Goal: Find specific page/section

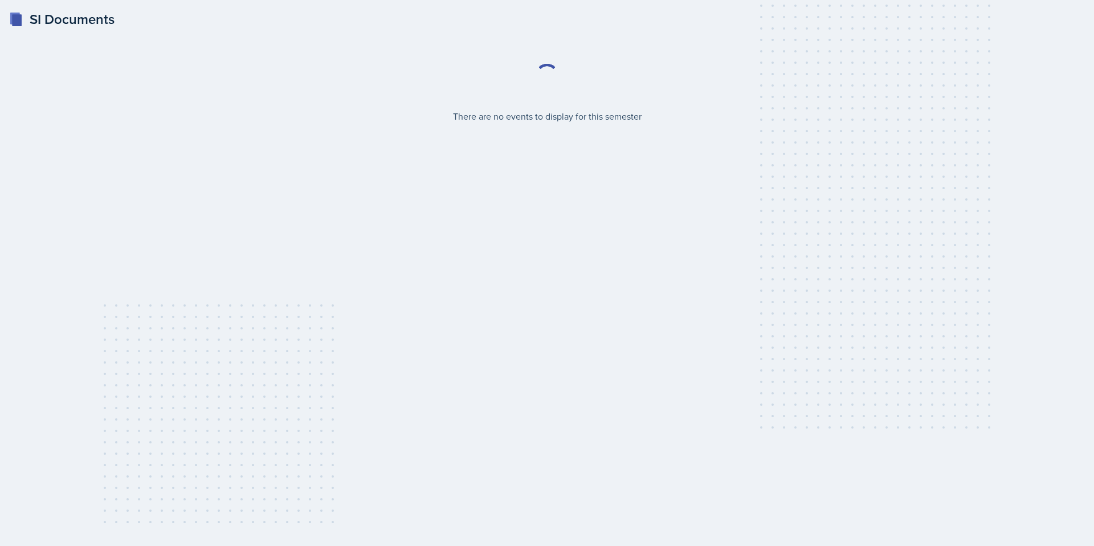
select select "2bed604d-1099-4043-b1bc-2365e8740244"
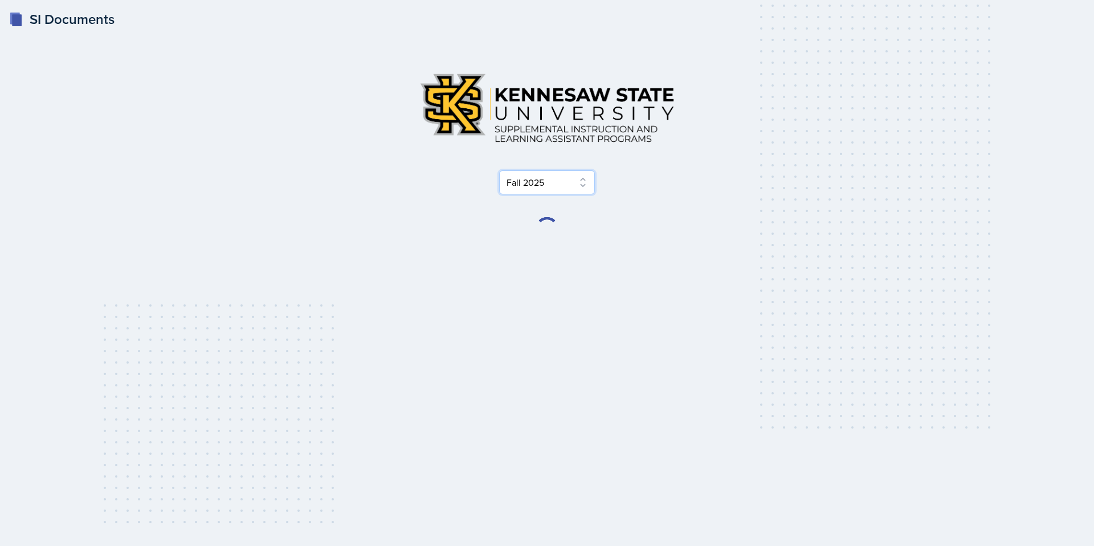
click at [575, 178] on select "Select Semester Fall 2025 Summer 2025 Spring 2025 Fall 2024 Summer 2024 Spring …" at bounding box center [547, 182] width 96 height 24
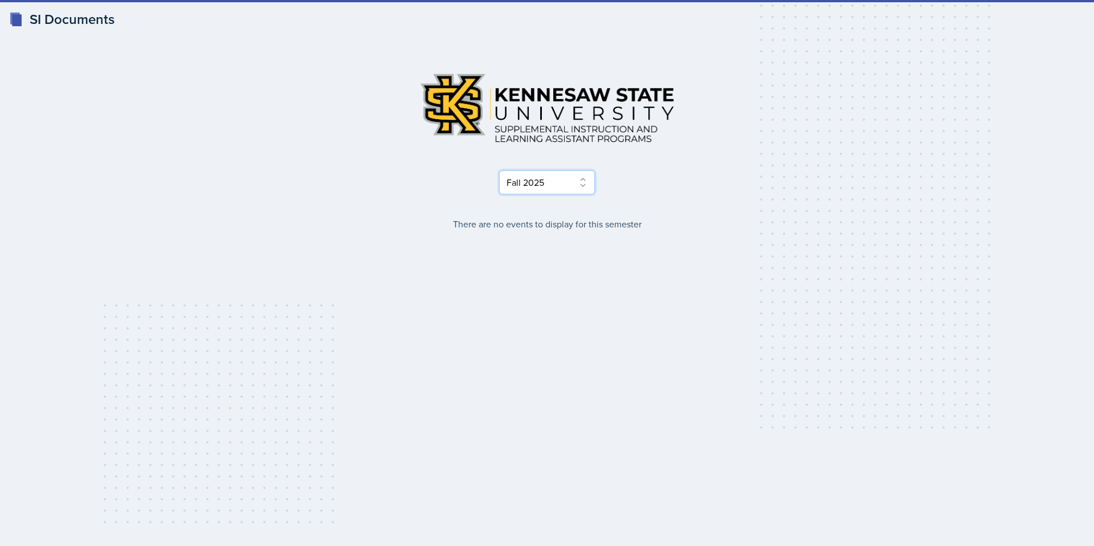
click at [499, 170] on select "Select Semester Fall 2025 Summer 2025 Spring 2025 Fall 2024 Summer 2024 Spring …" at bounding box center [547, 182] width 96 height 24
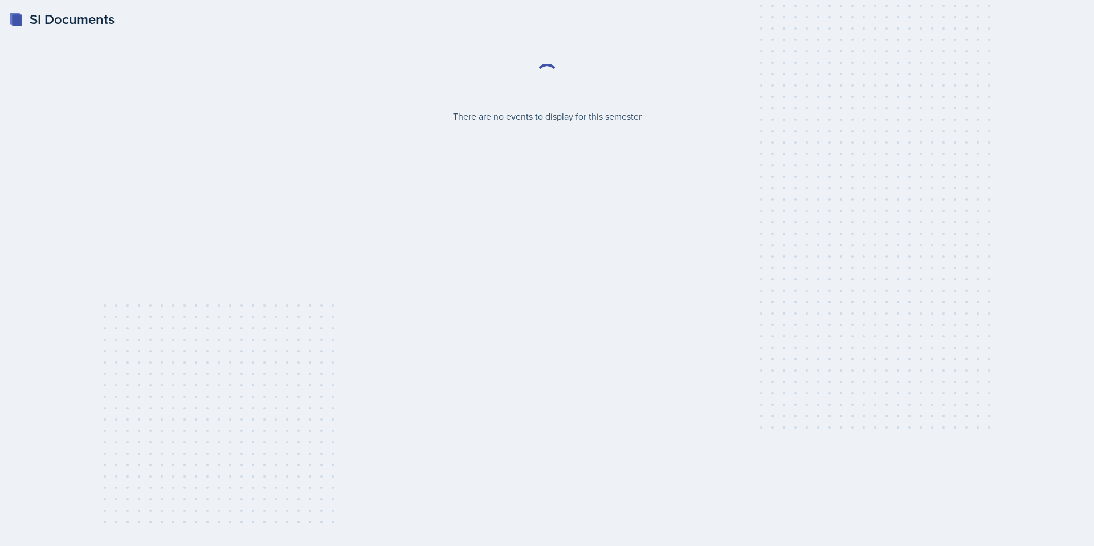
select select "2bed604d-1099-4043-b1bc-2365e8740244"
